Goal: Find specific page/section: Find specific page/section

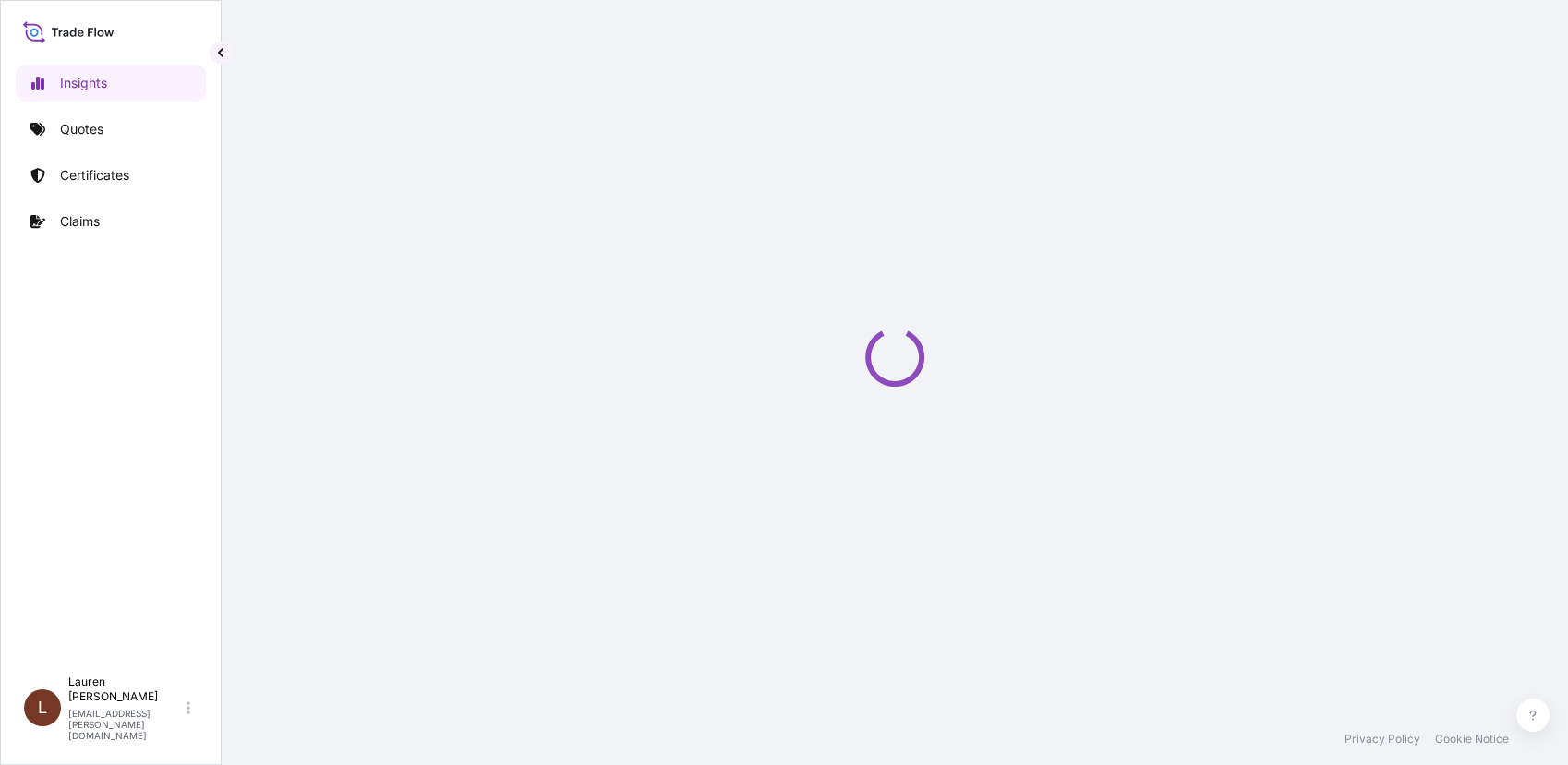
select select "2025"
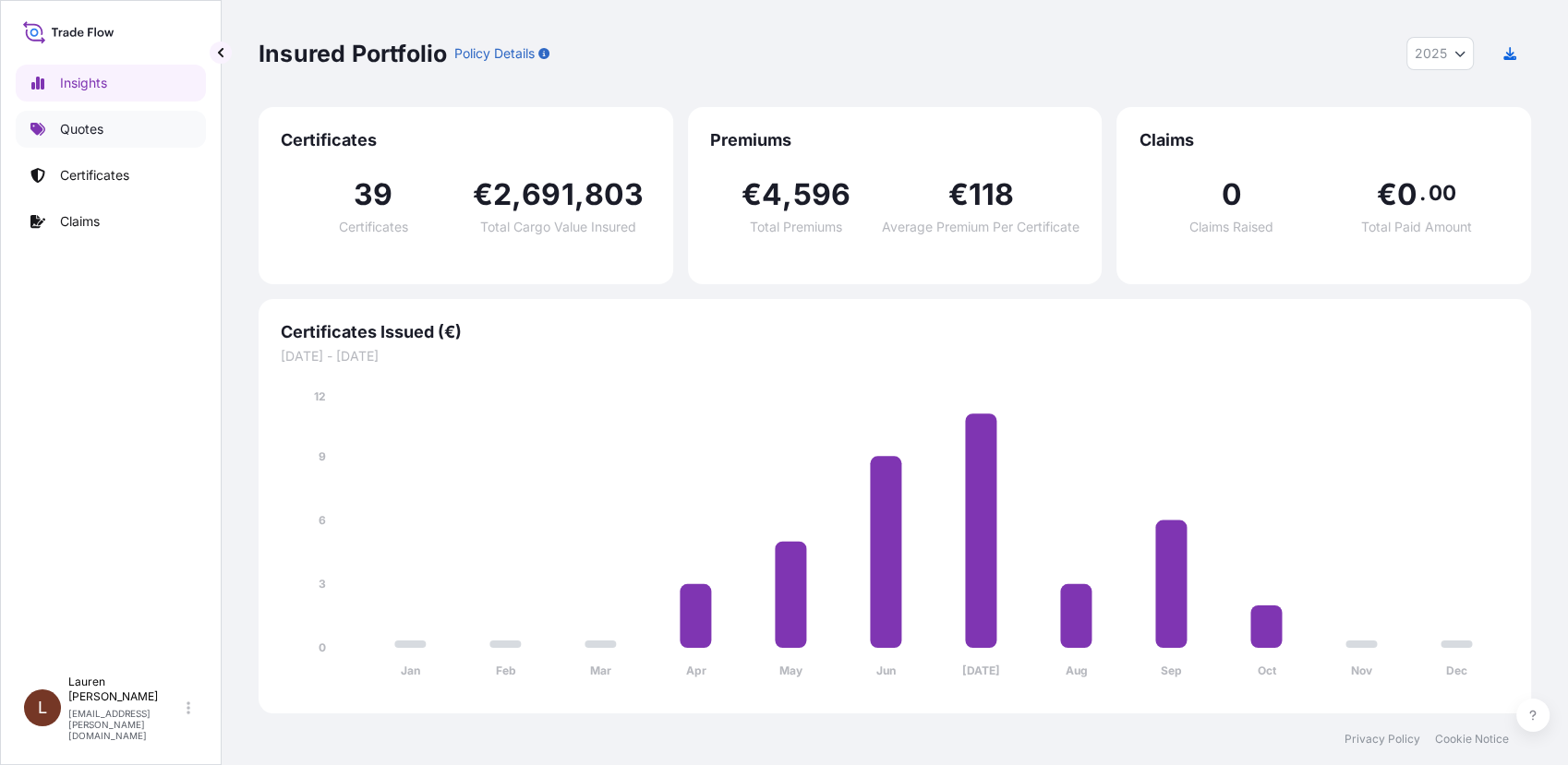
click at [88, 128] on p "Quotes" at bounding box center [81, 129] width 43 height 18
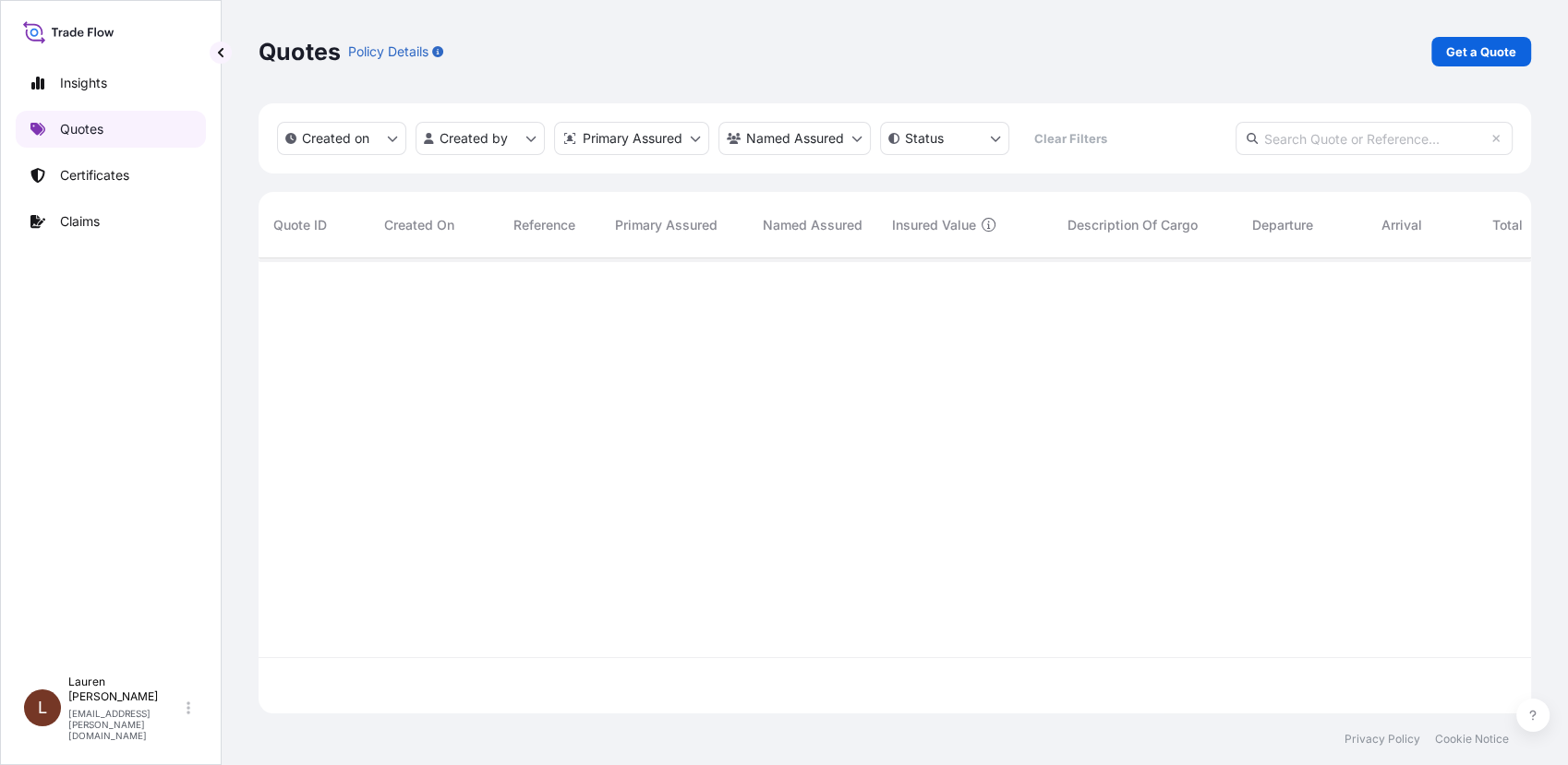
scroll to position [506, 1256]
